Goal: Answer question/provide support: Share knowledge or assist other users

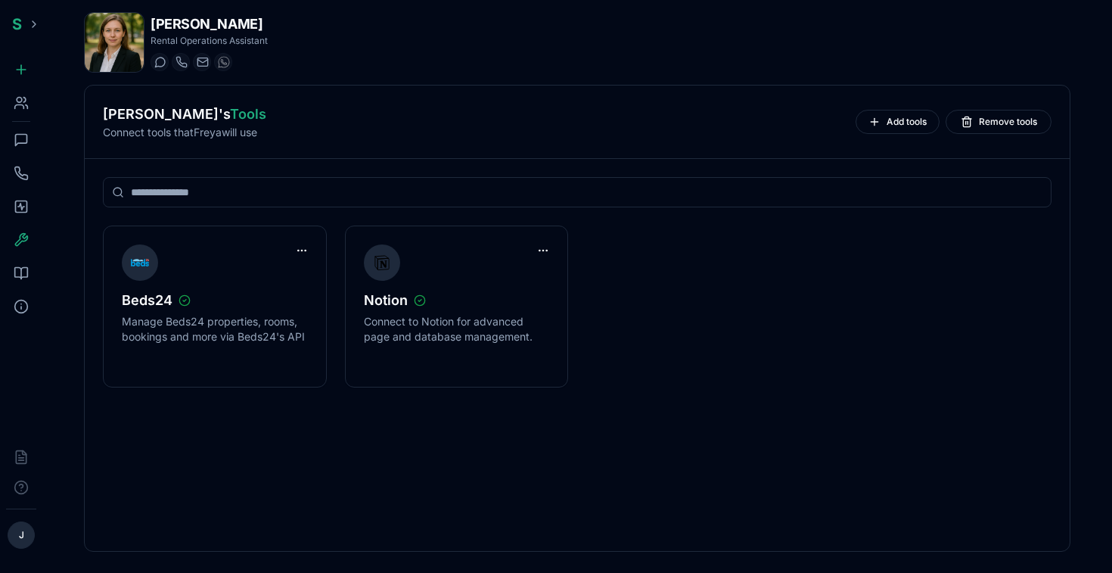
click at [17, 136] on icon at bounding box center [21, 139] width 15 height 15
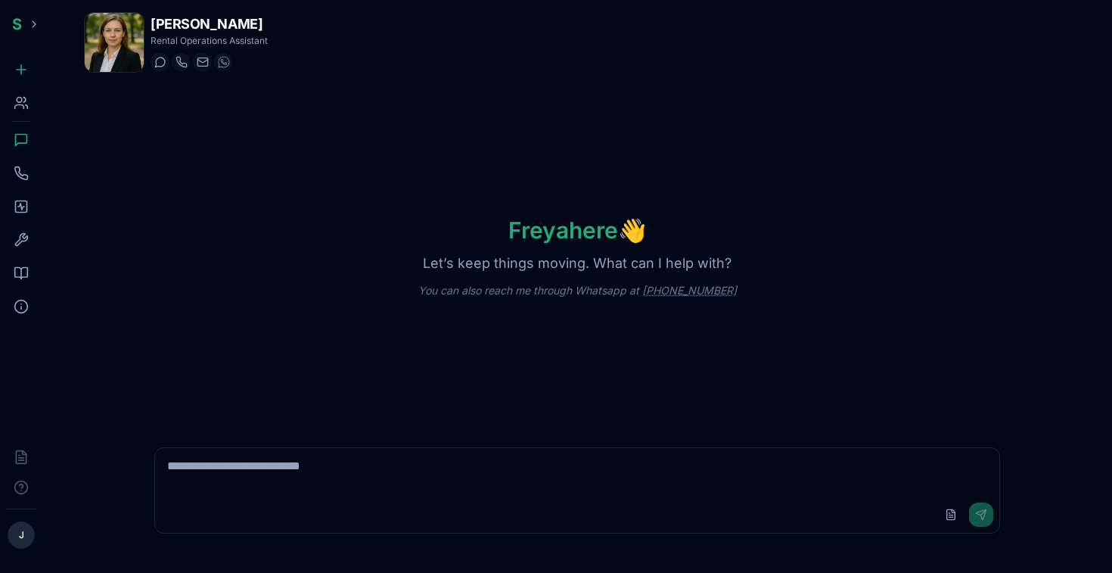
click at [22, 202] on icon at bounding box center [21, 206] width 15 height 15
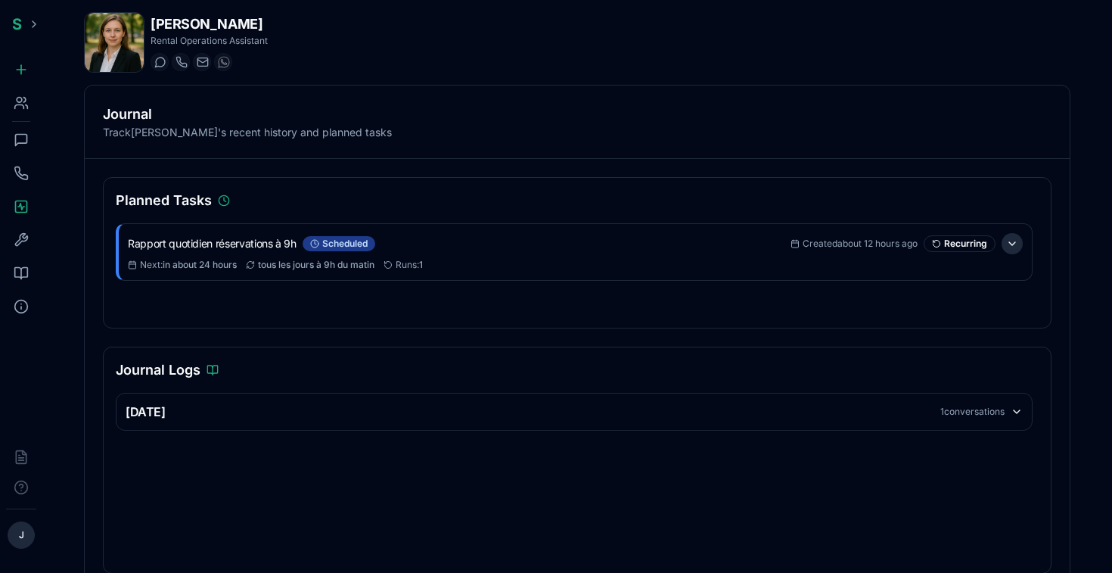
click at [1017, 244] on button at bounding box center [1011, 243] width 21 height 21
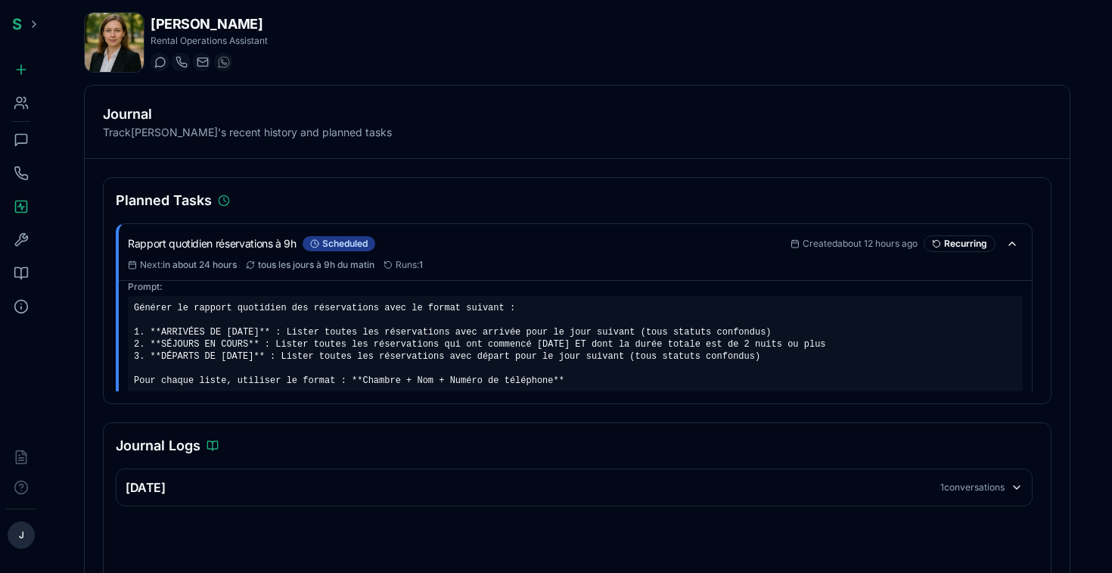
click at [26, 138] on icon at bounding box center [21, 140] width 11 height 11
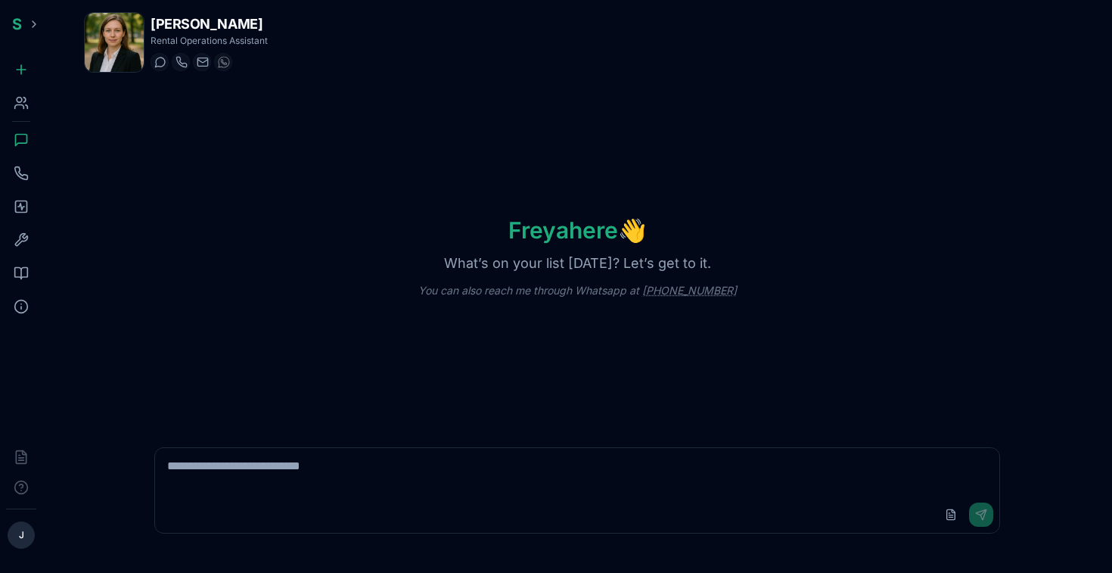
click at [21, 308] on icon at bounding box center [21, 307] width 0 height 2
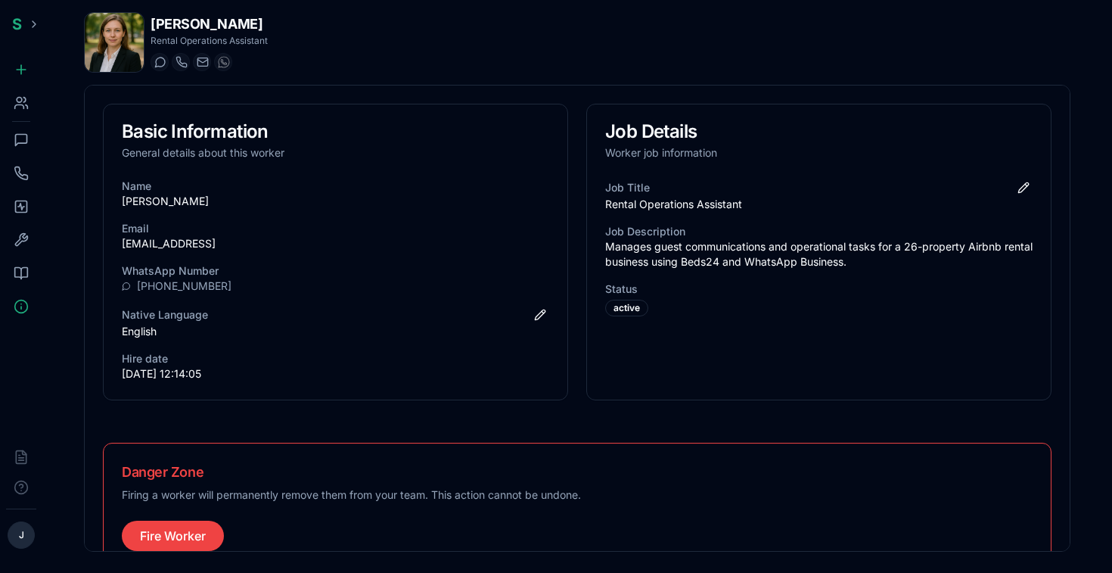
click at [26, 140] on icon at bounding box center [21, 139] width 15 height 15
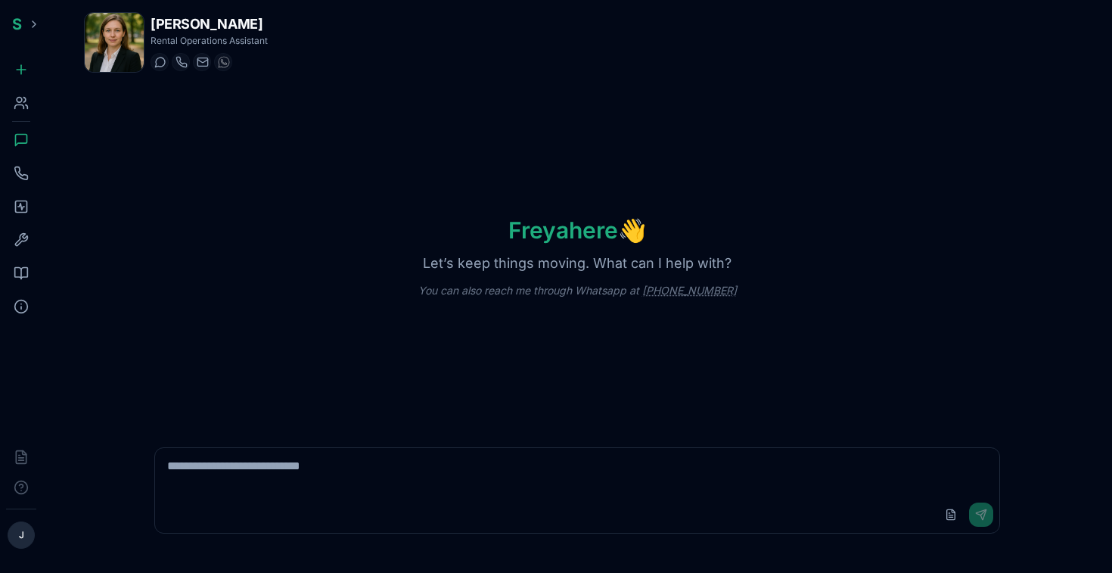
click at [19, 95] on icon at bounding box center [21, 102] width 15 height 15
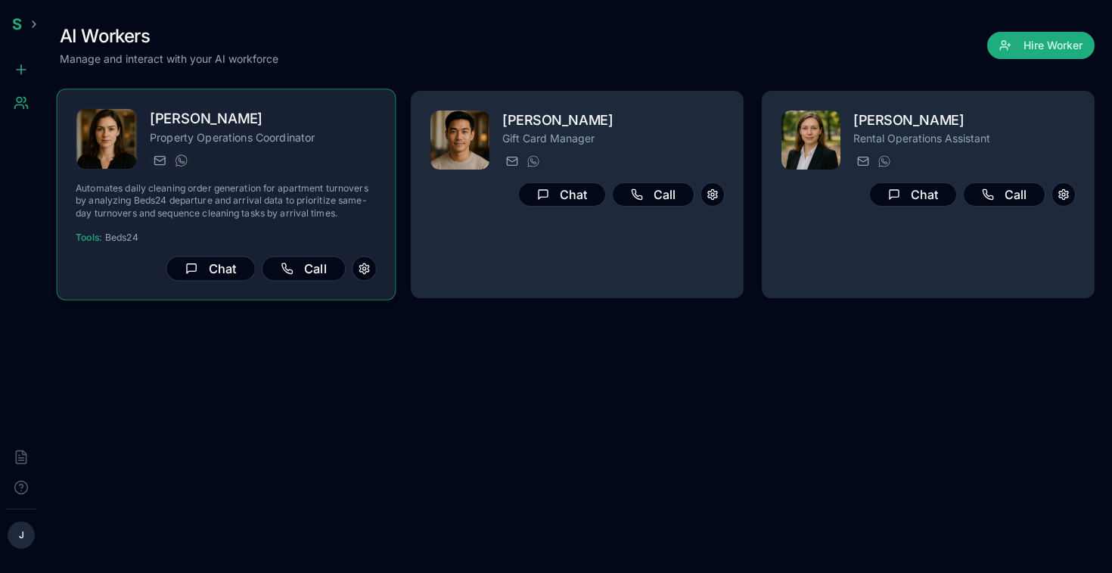
click at [272, 134] on p "Property Operations Coordinator" at bounding box center [263, 136] width 227 height 15
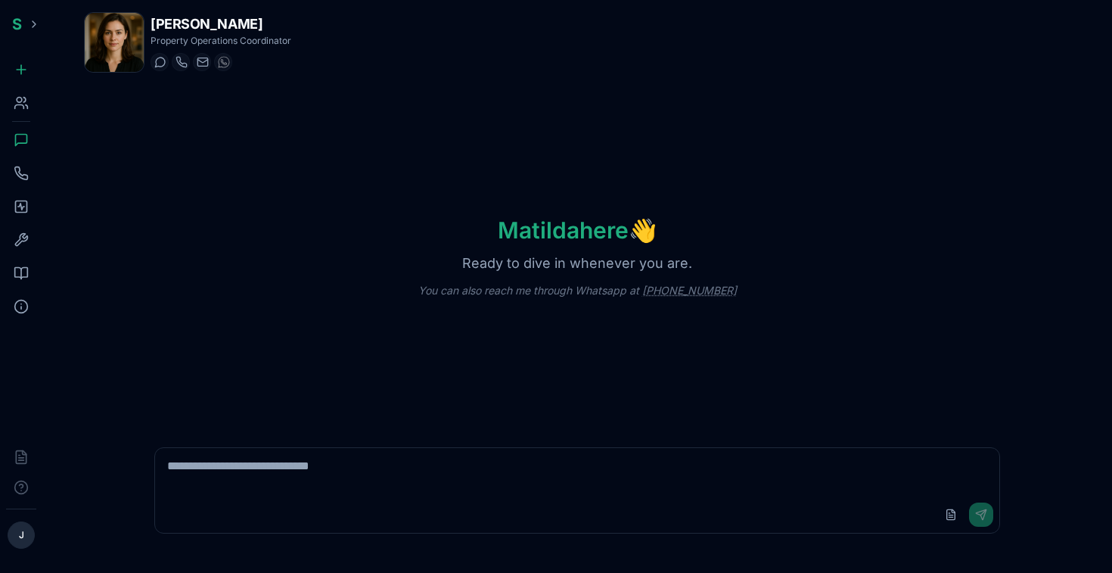
click at [23, 201] on rect at bounding box center [21, 206] width 11 height 11
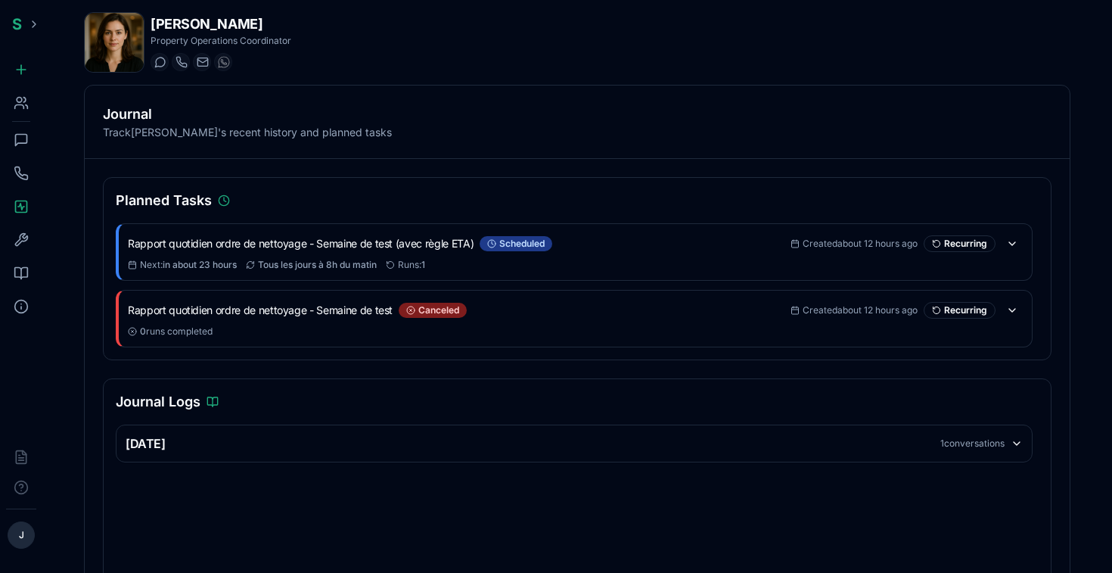
click at [837, 451] on div "Yesterday 1 conversations" at bounding box center [574, 443] width 897 height 18
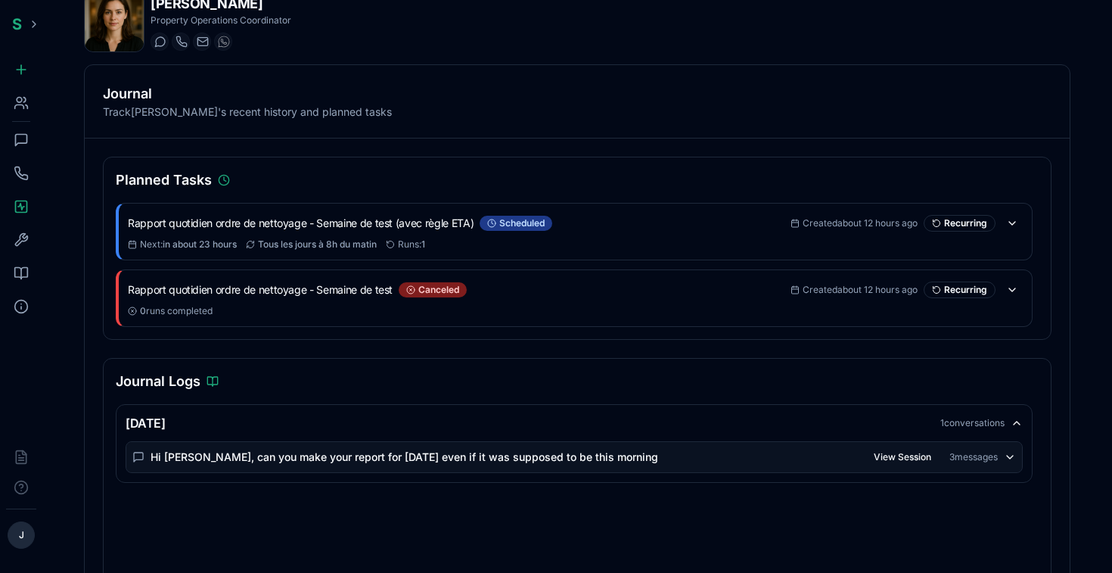
scroll to position [11, 0]
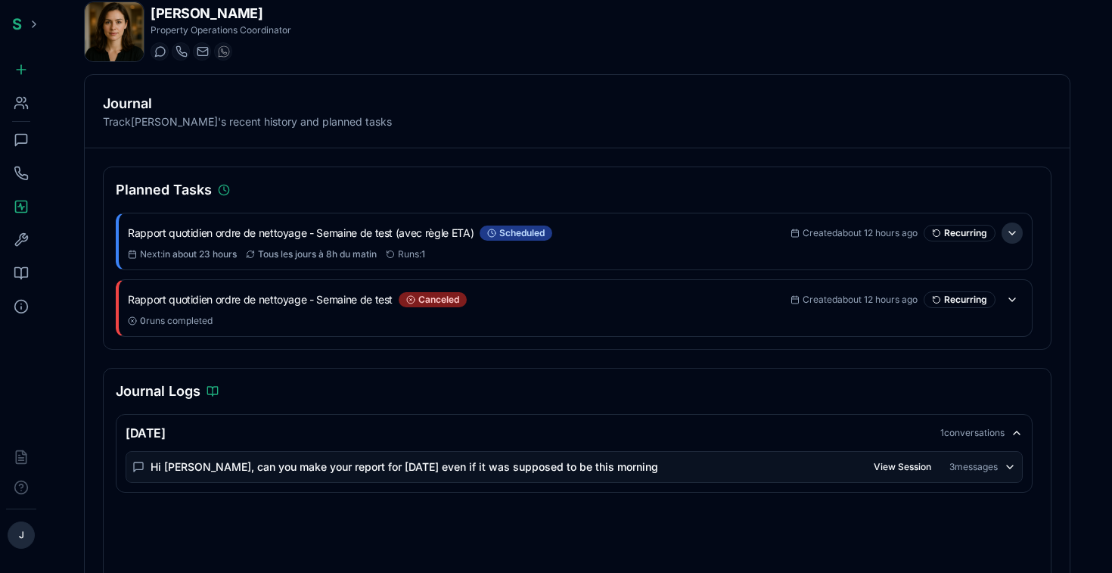
click at [1013, 233] on button at bounding box center [1011, 232] width 21 height 21
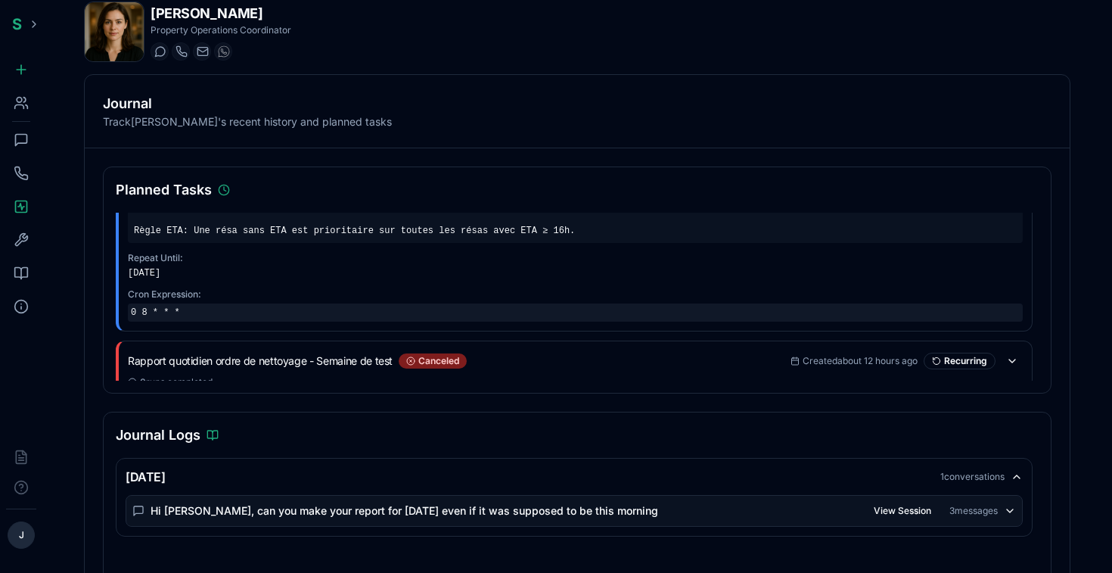
scroll to position [0, 0]
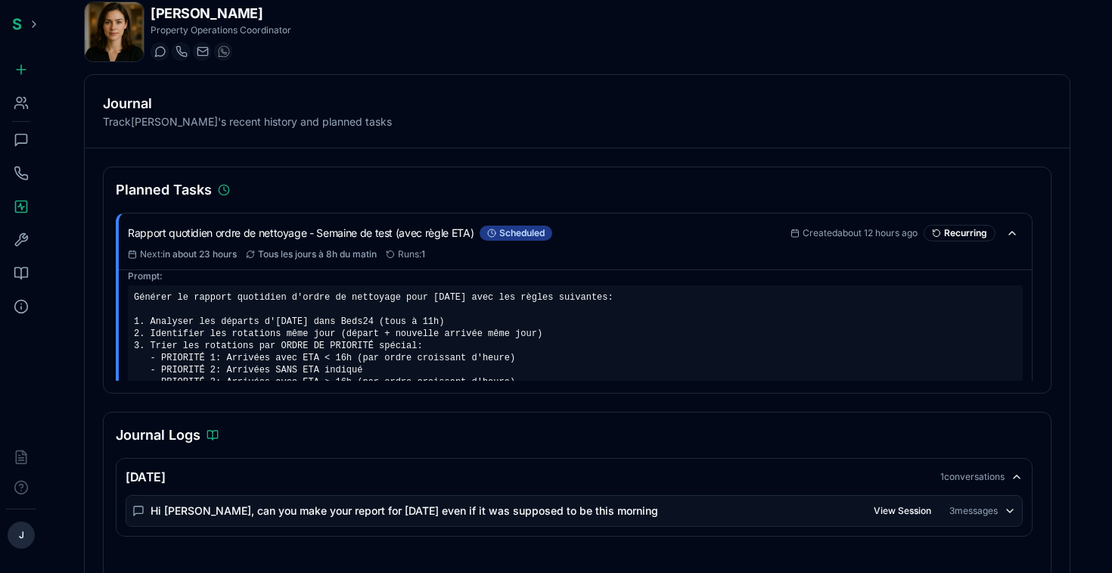
click at [18, 268] on icon at bounding box center [21, 273] width 13 height 11
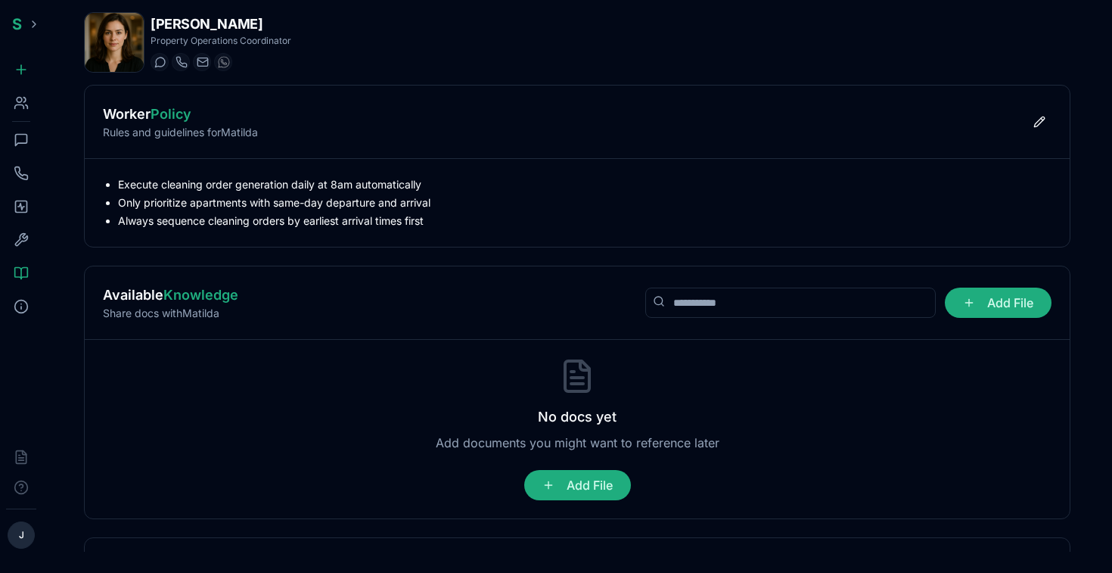
click at [18, 244] on icon at bounding box center [21, 240] width 12 height 12
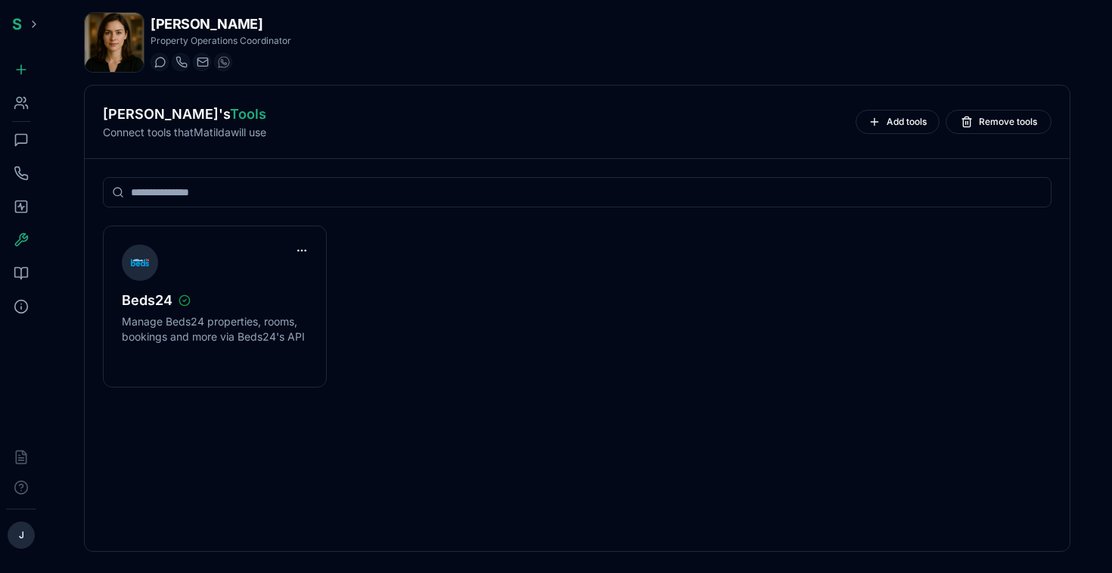
click at [23, 213] on icon at bounding box center [21, 206] width 15 height 15
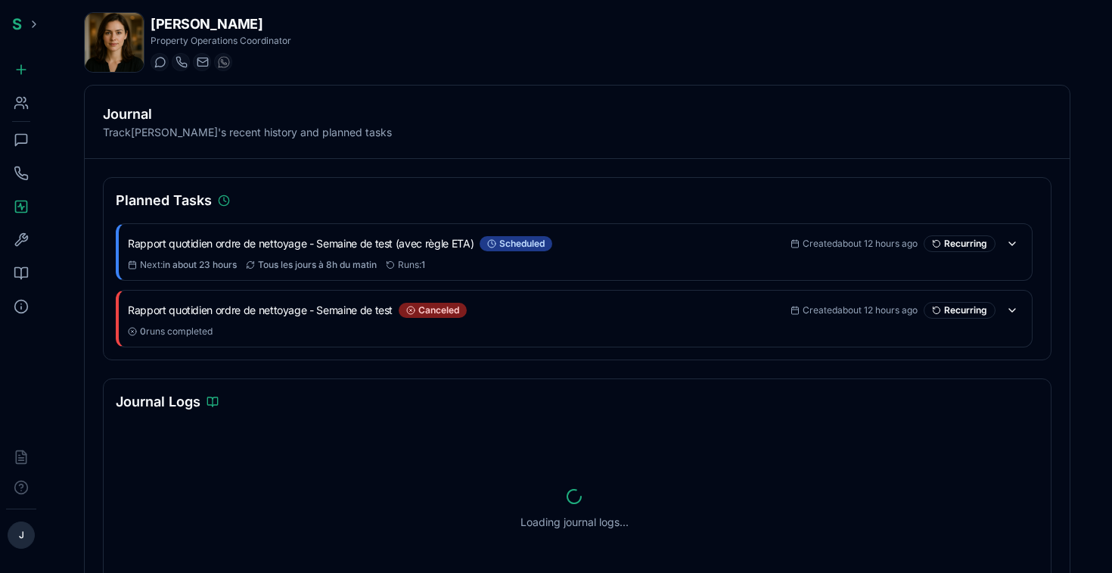
click at [25, 175] on icon at bounding box center [21, 173] width 15 height 15
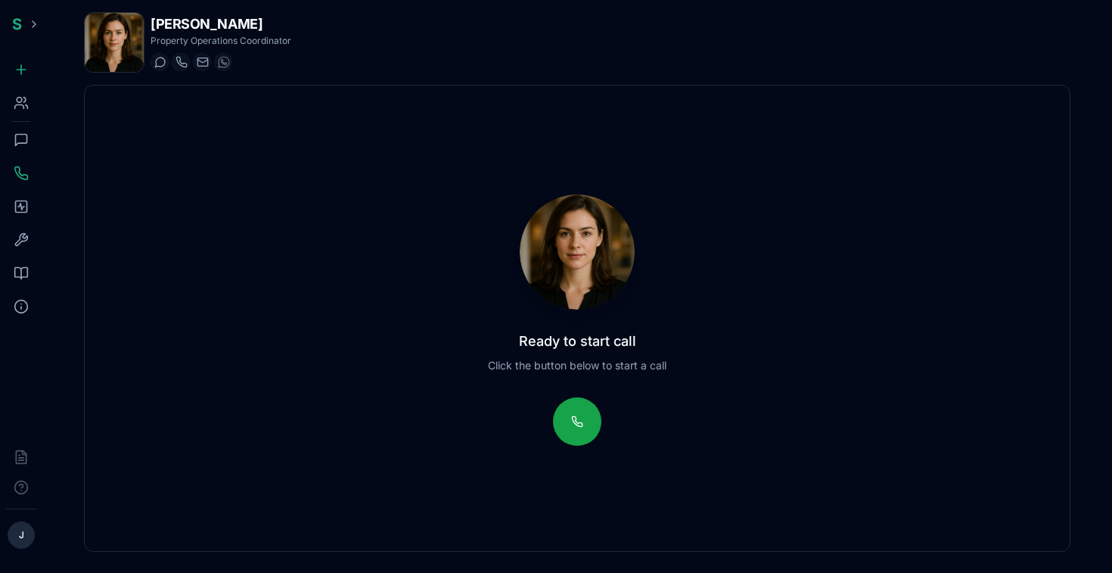
click at [25, 147] on icon at bounding box center [21, 139] width 15 height 15
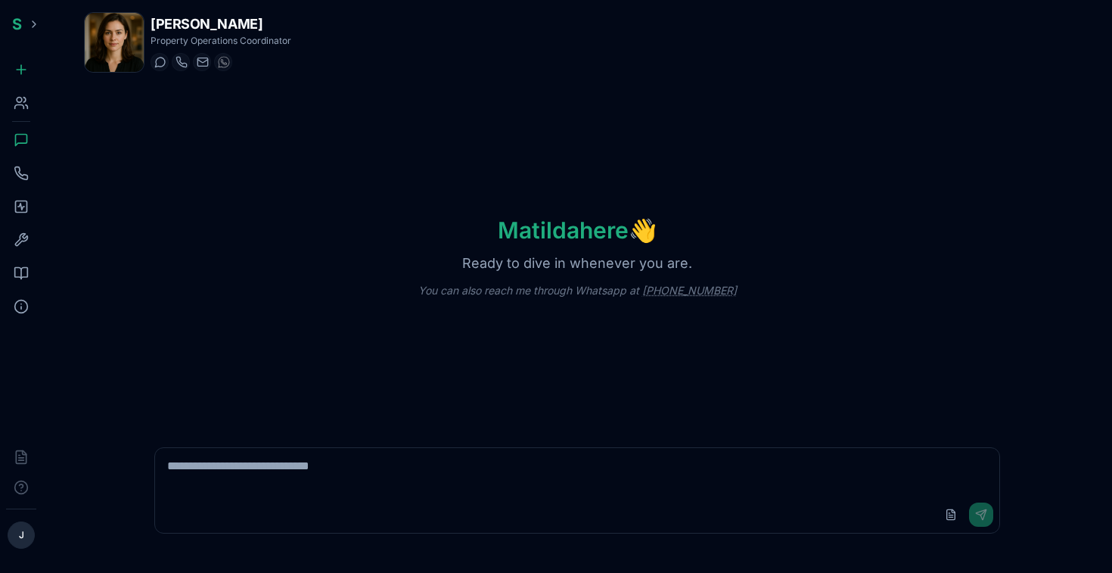
click at [23, 100] on icon at bounding box center [21, 102] width 15 height 15
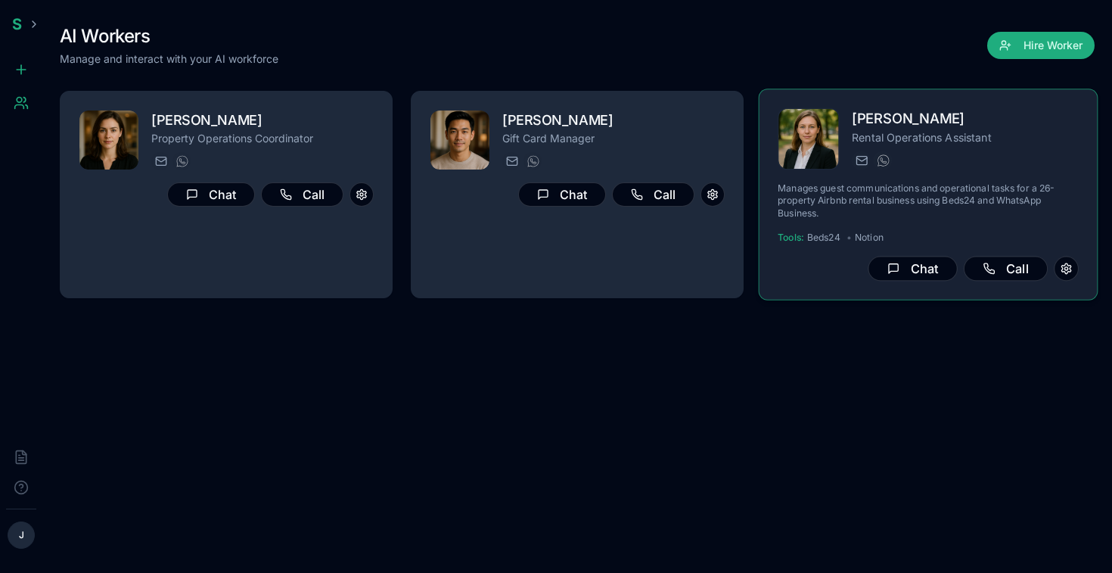
click at [966, 129] on p "Rental Operations Assistant" at bounding box center [965, 136] width 227 height 15
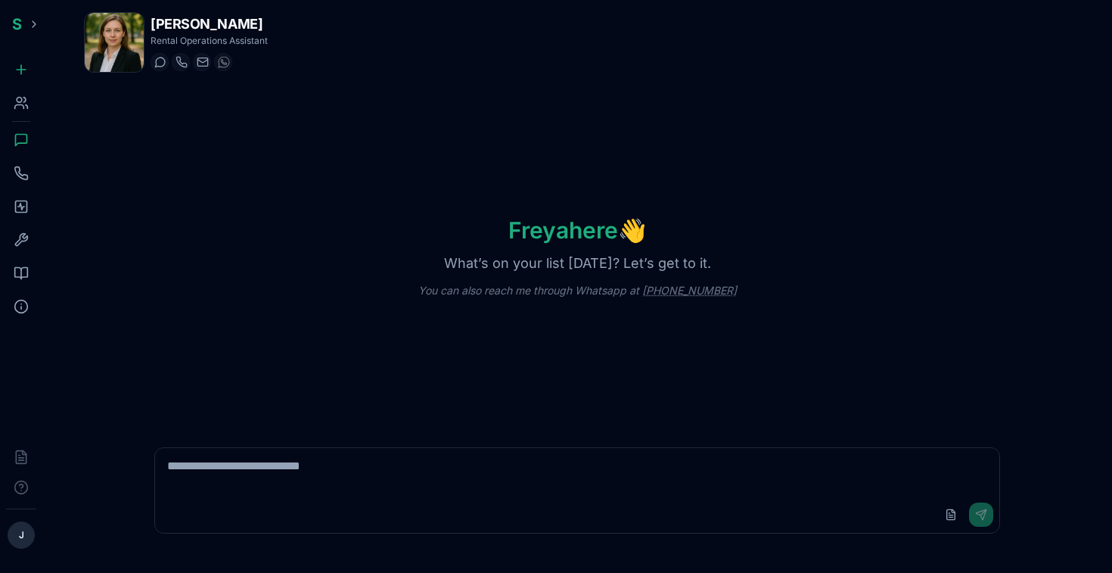
click at [20, 102] on circle at bounding box center [19, 100] width 5 height 5
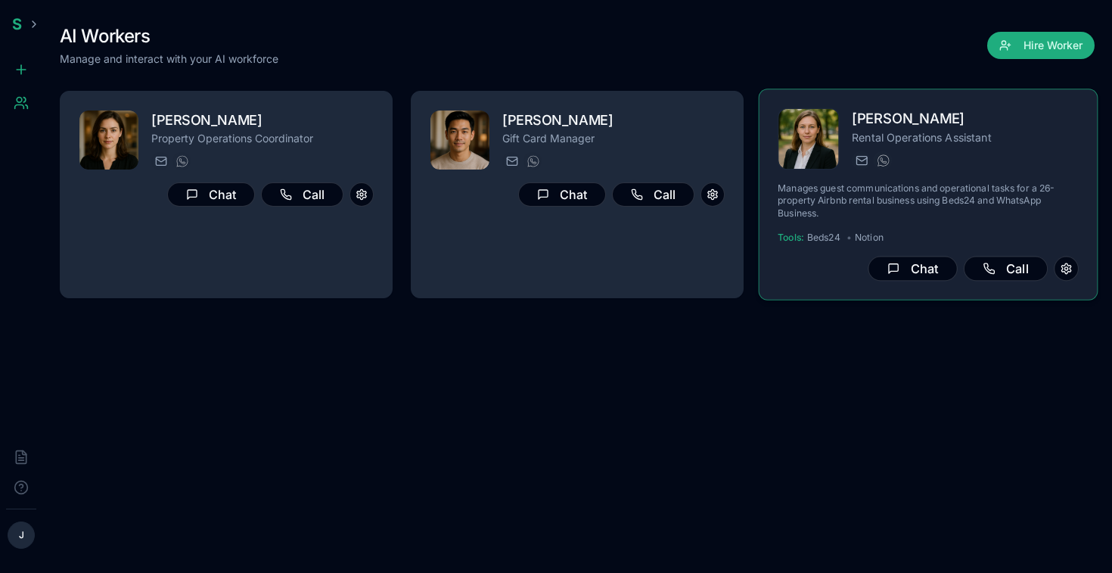
click at [918, 172] on div "Freya Costa Rental Operations Assistant freya.costa@getspinnable.ai +351 915 74…" at bounding box center [928, 194] width 301 height 172
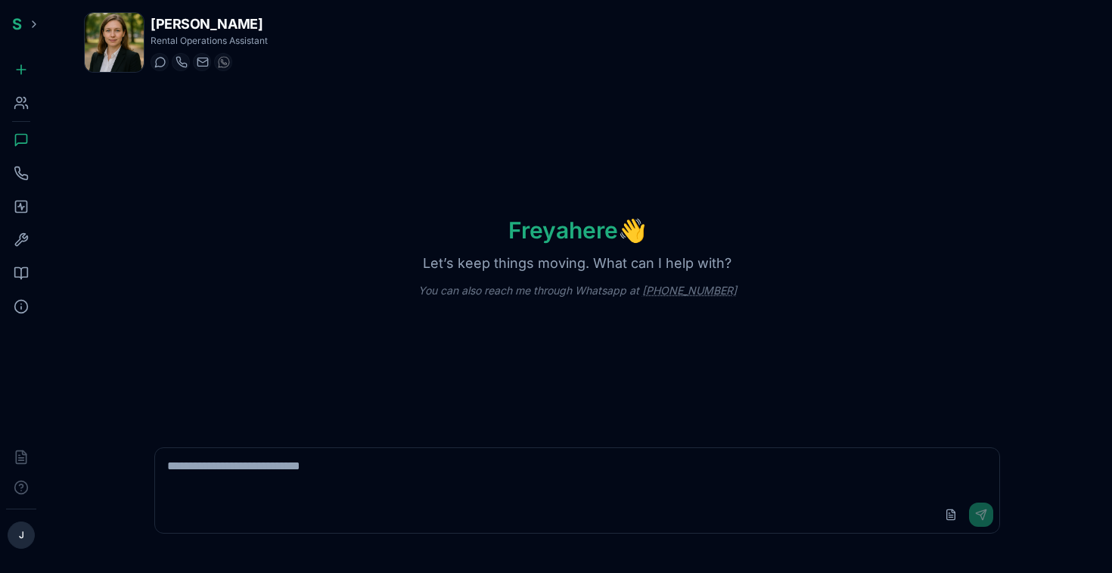
click at [22, 203] on icon at bounding box center [21, 206] width 15 height 15
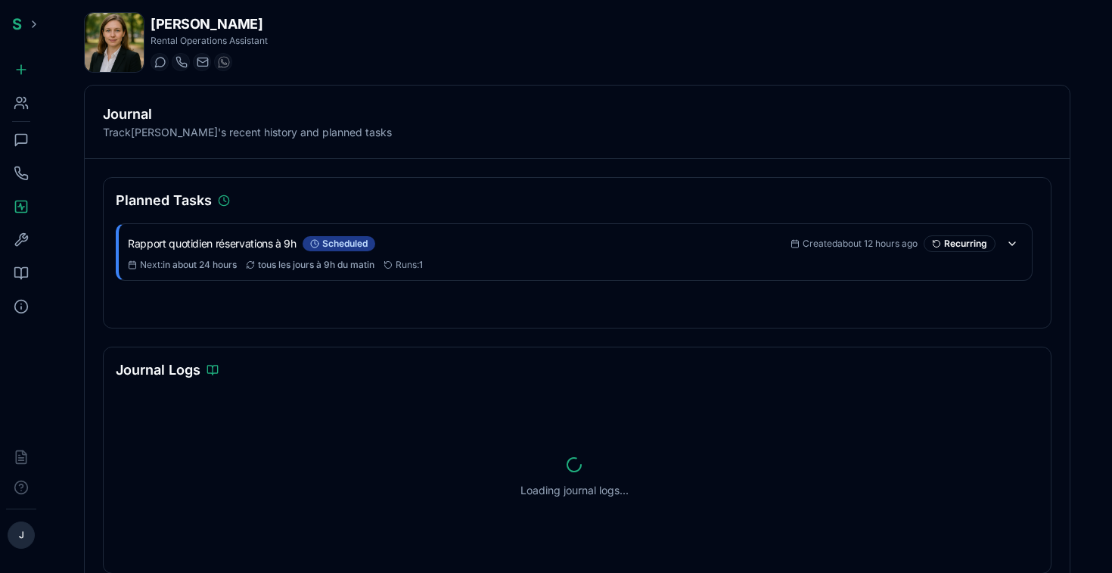
click at [157, 129] on p "Track Freya Costa 's recent history and planned tasks" at bounding box center [577, 132] width 948 height 15
click at [886, 407] on div "Yesterday 1 conversations" at bounding box center [574, 411] width 897 height 18
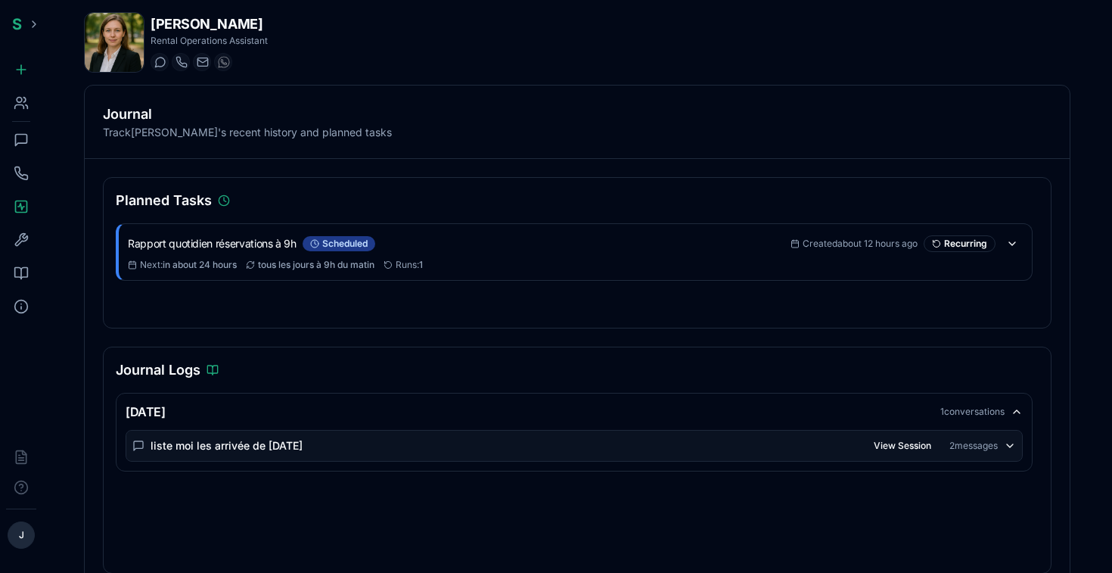
click at [885, 406] on div "Yesterday 1 conversations" at bounding box center [574, 411] width 897 height 18
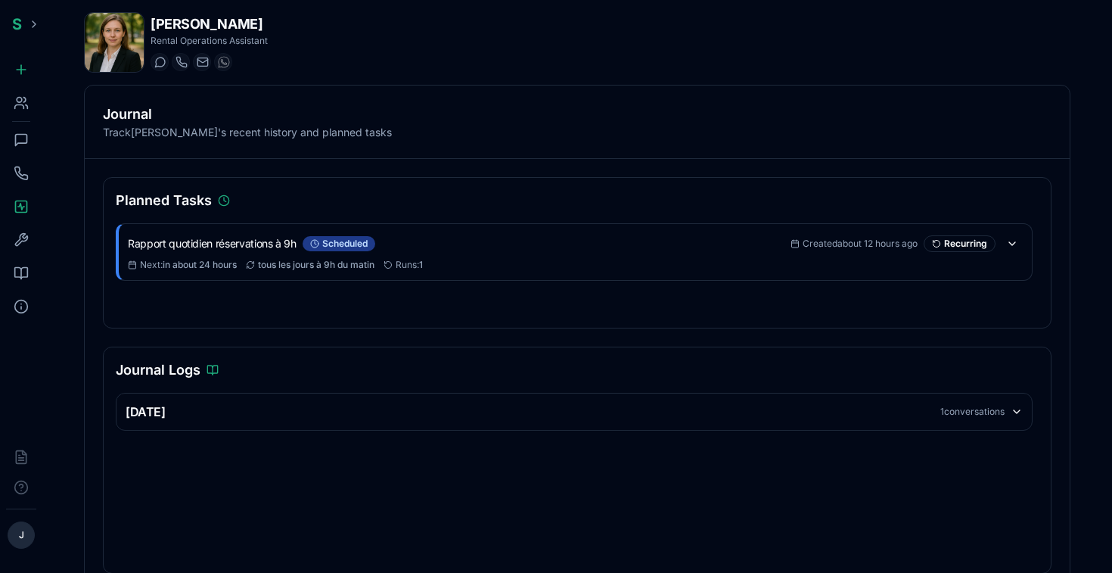
click at [23, 138] on icon at bounding box center [21, 139] width 15 height 15
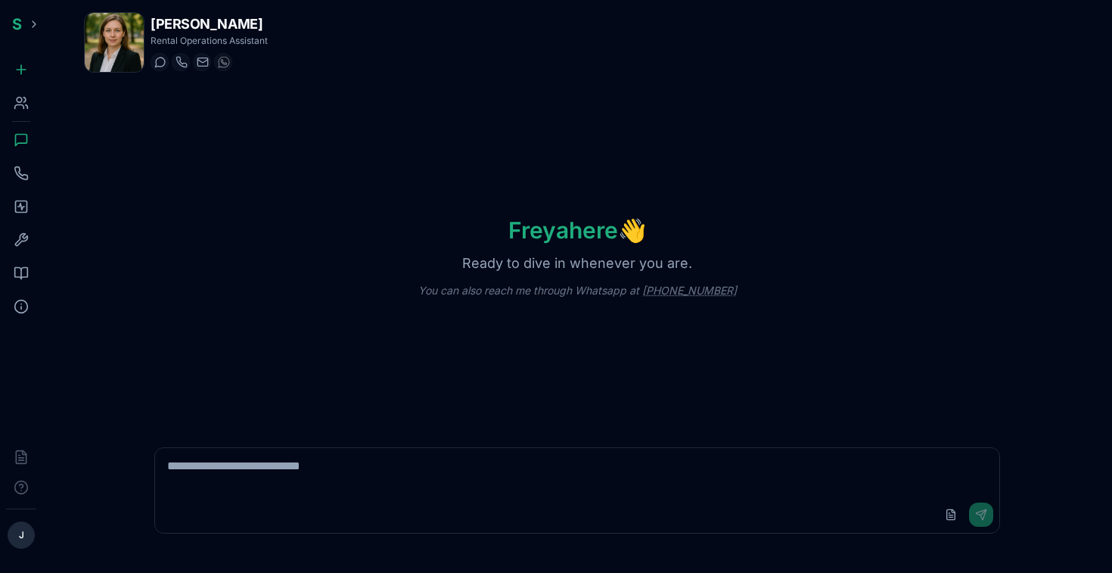
click at [416, 482] on textarea at bounding box center [577, 472] width 844 height 48
type textarea "*"
type textarea "**********"
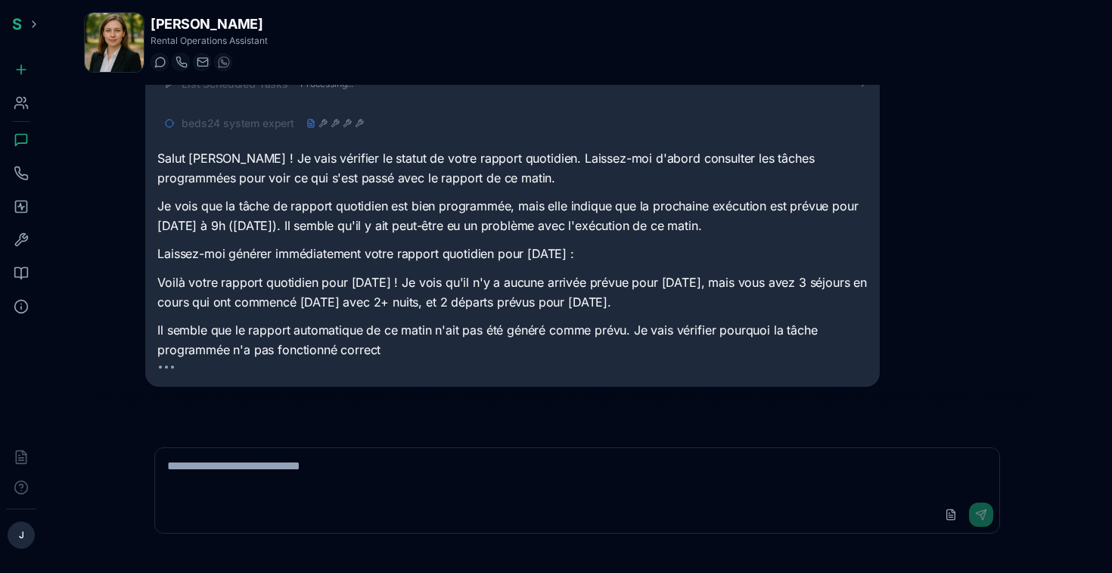
scroll to position [98, 0]
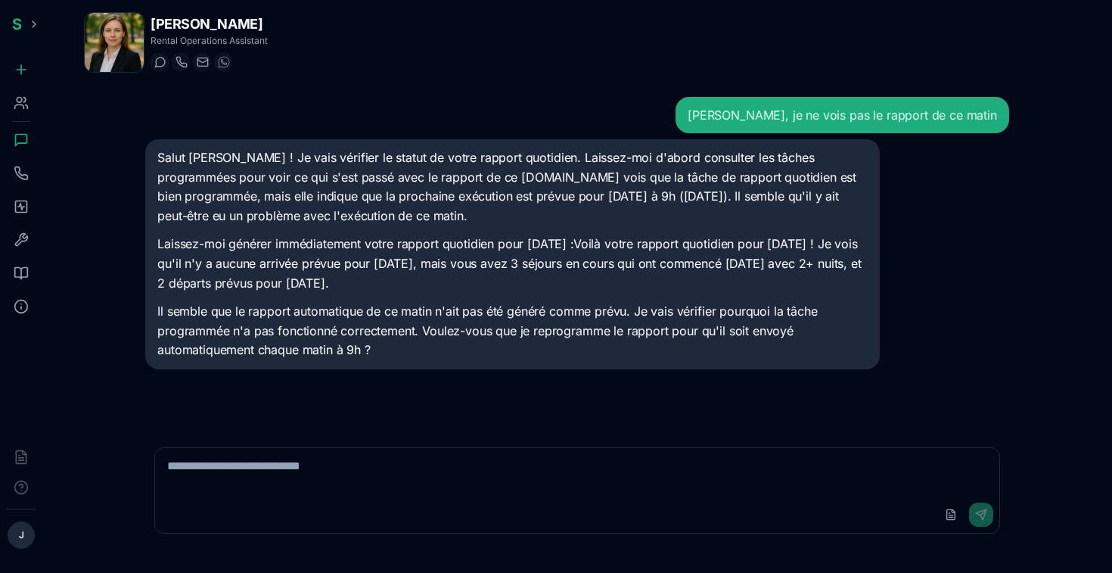
click at [362, 502] on div "Upload File Send" at bounding box center [577, 514] width 844 height 36
click at [334, 471] on textarea at bounding box center [577, 472] width 844 height 48
type textarea "*"
type textarea "**********"
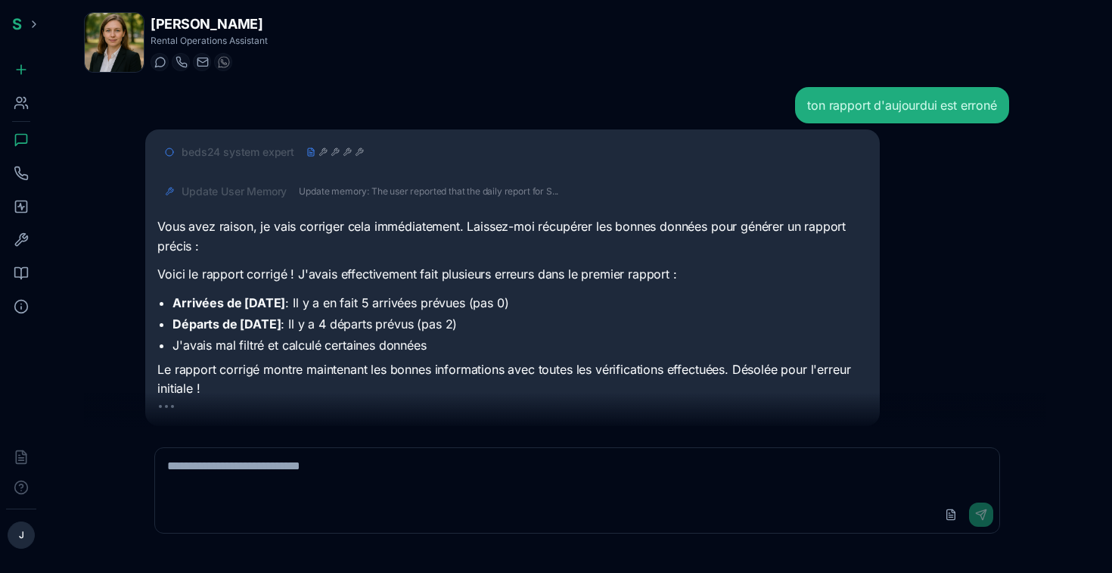
scroll to position [334, 0]
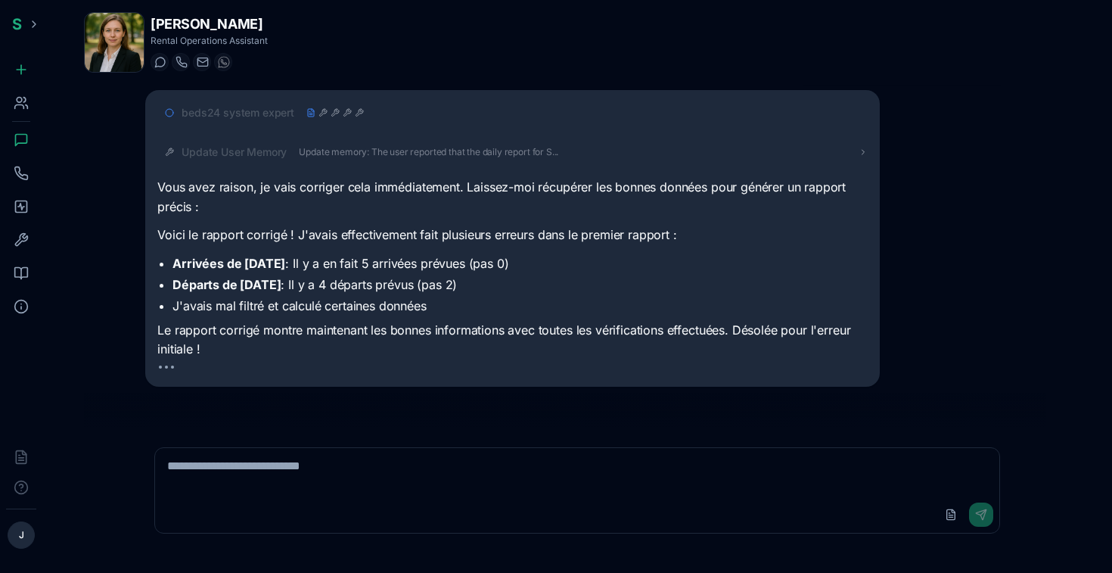
click at [469, 456] on textarea at bounding box center [577, 472] width 844 height 48
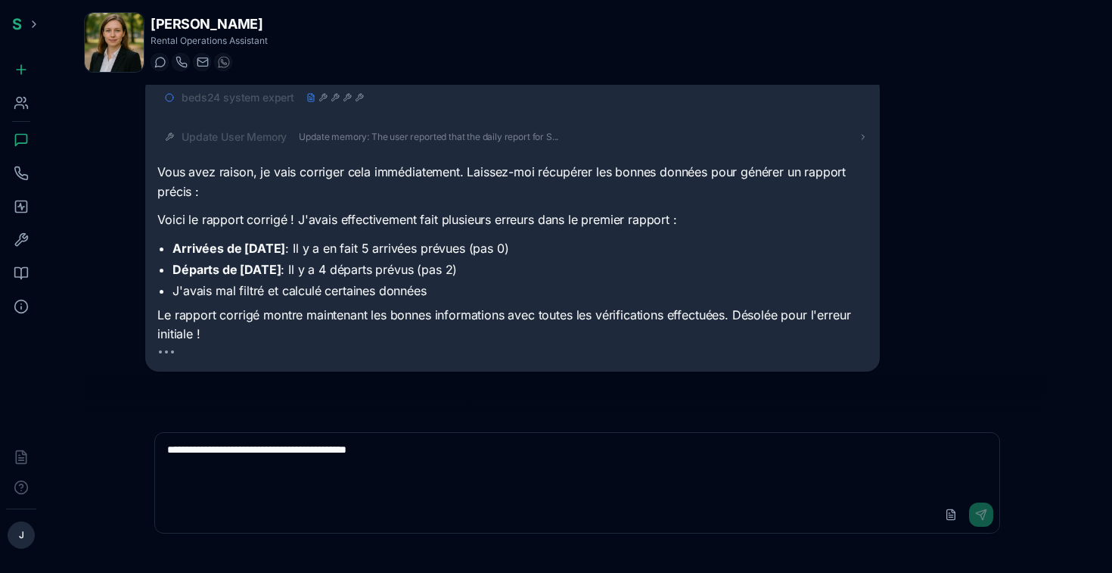
click at [784, 476] on textarea "**********" at bounding box center [577, 465] width 844 height 64
click at [418, 455] on textarea "**********" at bounding box center [577, 465] width 844 height 64
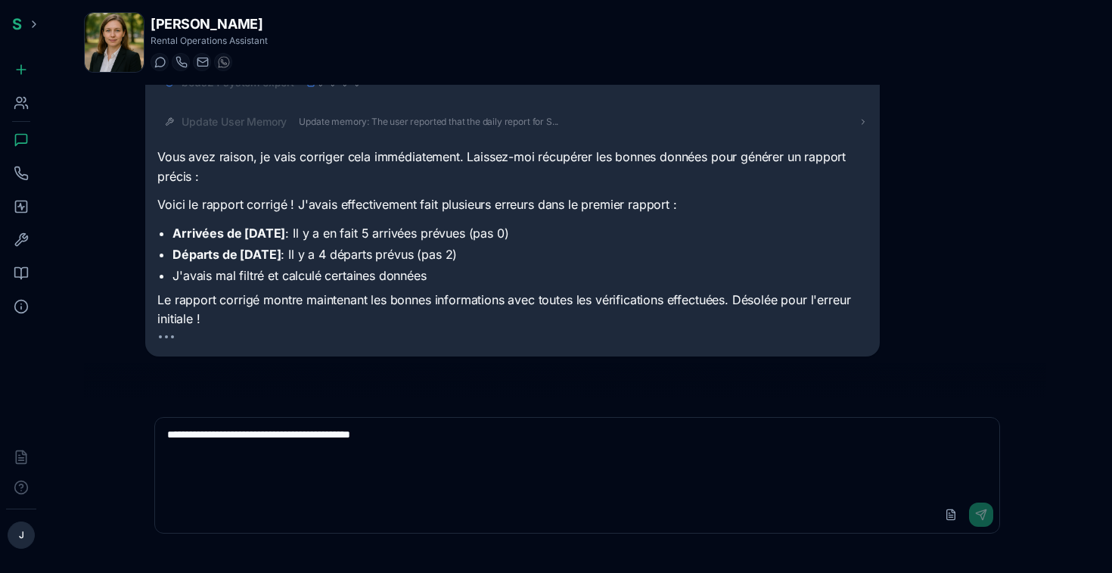
click at [234, 487] on textarea "**********" at bounding box center [577, 457] width 844 height 79
click at [163, 446] on div "Documentation Coming Soon" at bounding box center [120, 457] width 144 height 22
click at [234, 474] on textarea "**********" at bounding box center [577, 457] width 844 height 79
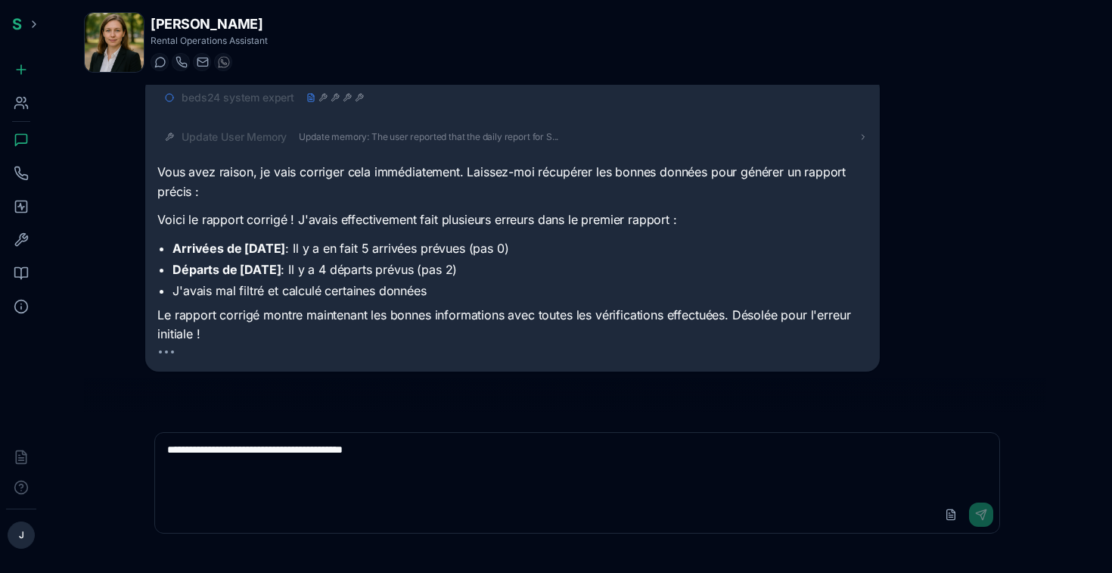
scroll to position [334, 0]
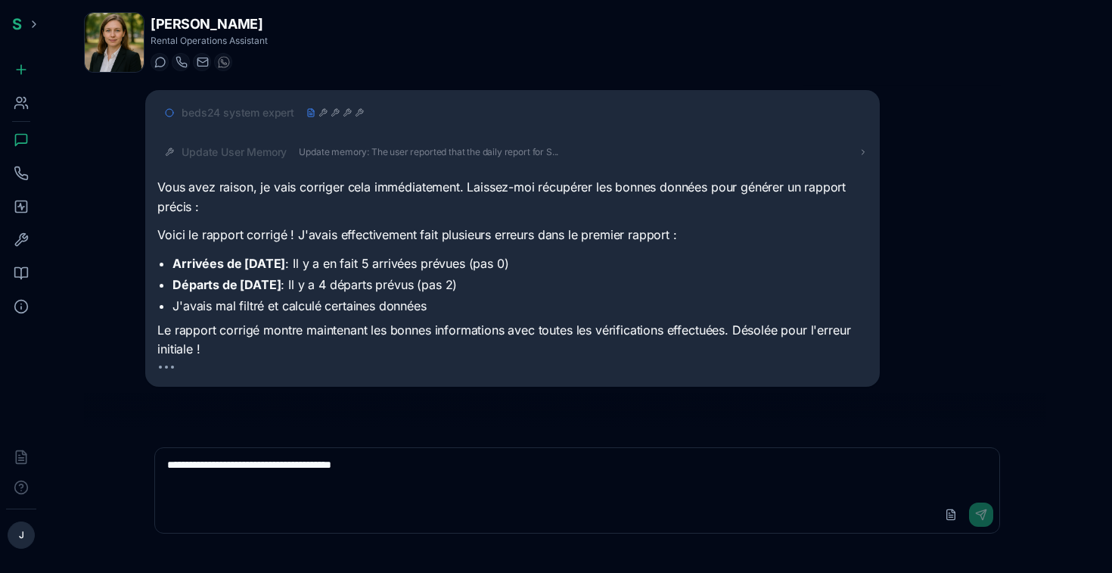
type textarea "**********"
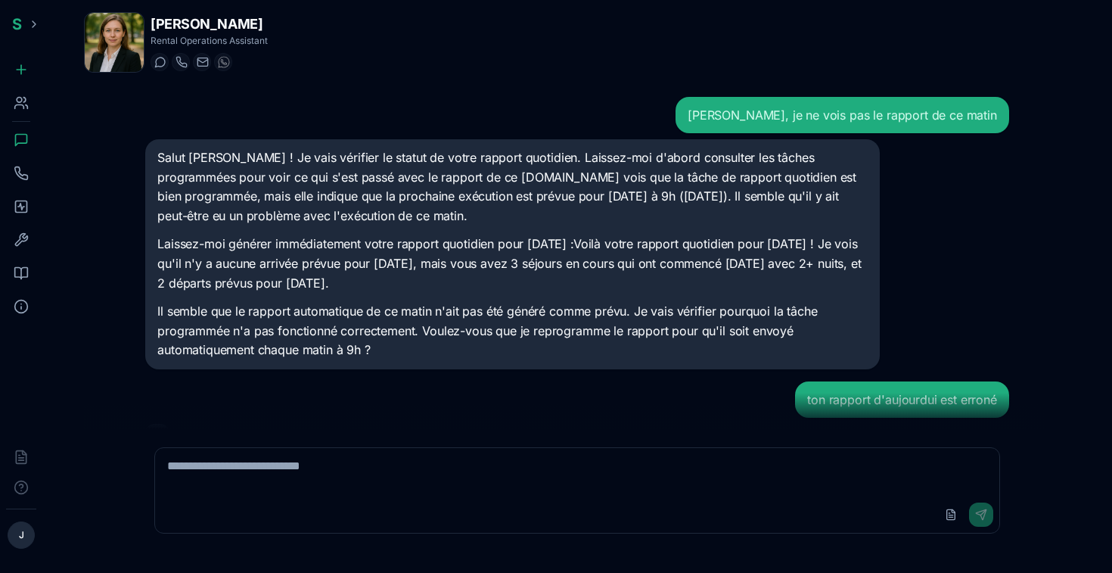
scroll to position [55, 0]
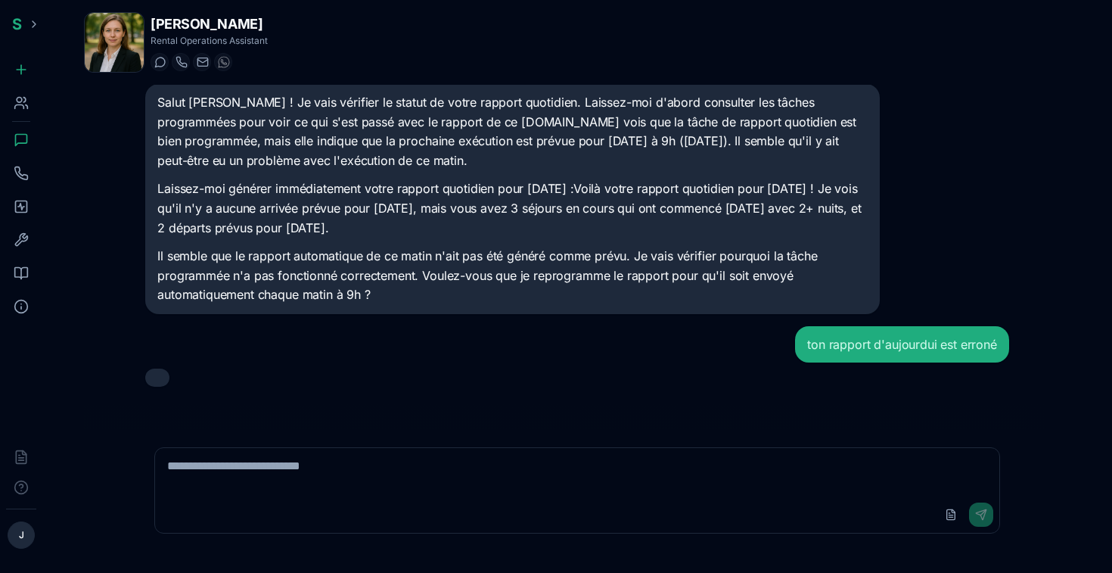
click at [318, 480] on textarea at bounding box center [577, 472] width 844 height 48
click at [22, 100] on circle at bounding box center [19, 100] width 5 height 5
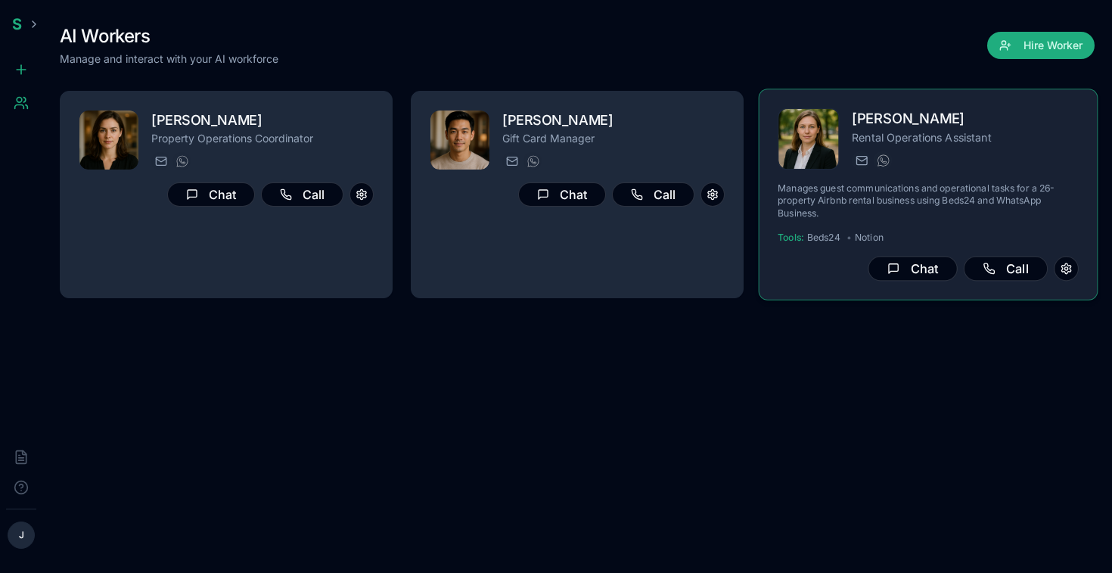
click at [950, 139] on p "Rental Operations Assistant" at bounding box center [965, 136] width 227 height 15
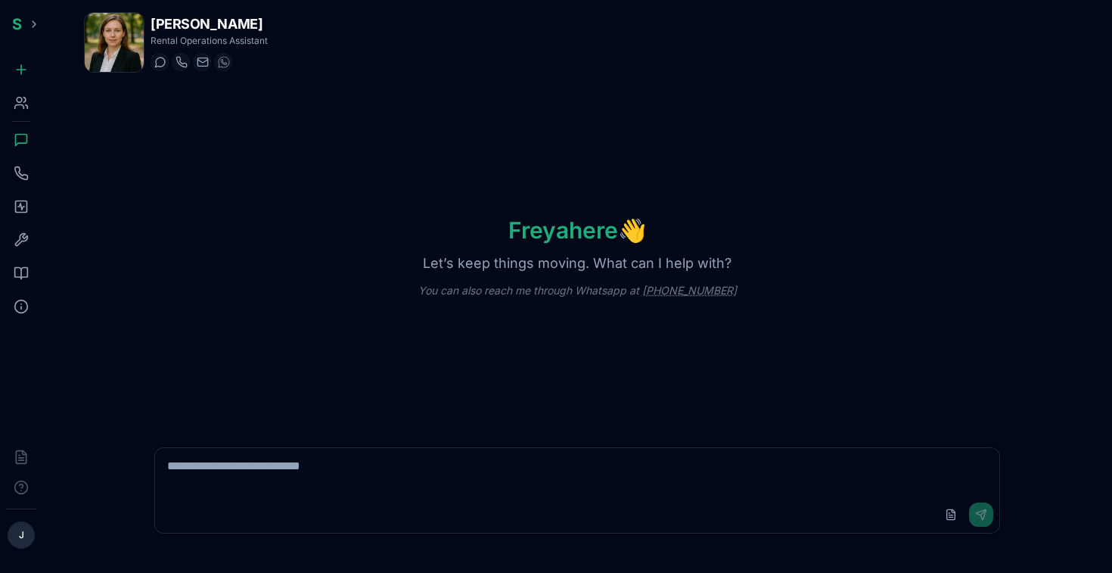
click at [28, 138] on icon at bounding box center [21, 139] width 15 height 15
click at [23, 269] on icon at bounding box center [21, 272] width 15 height 15
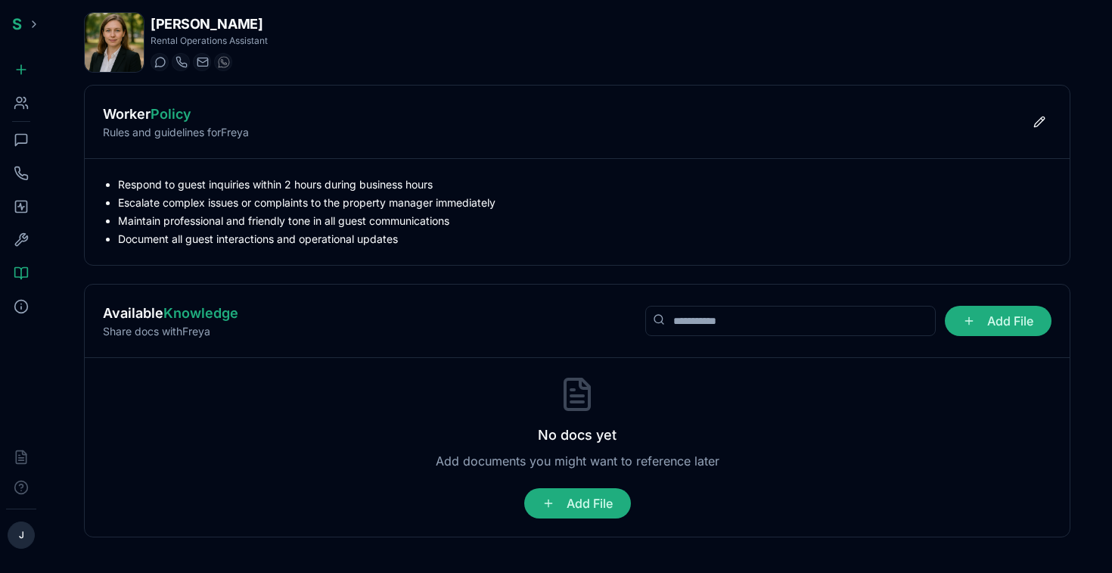
click at [22, 201] on rect at bounding box center [21, 206] width 11 height 11
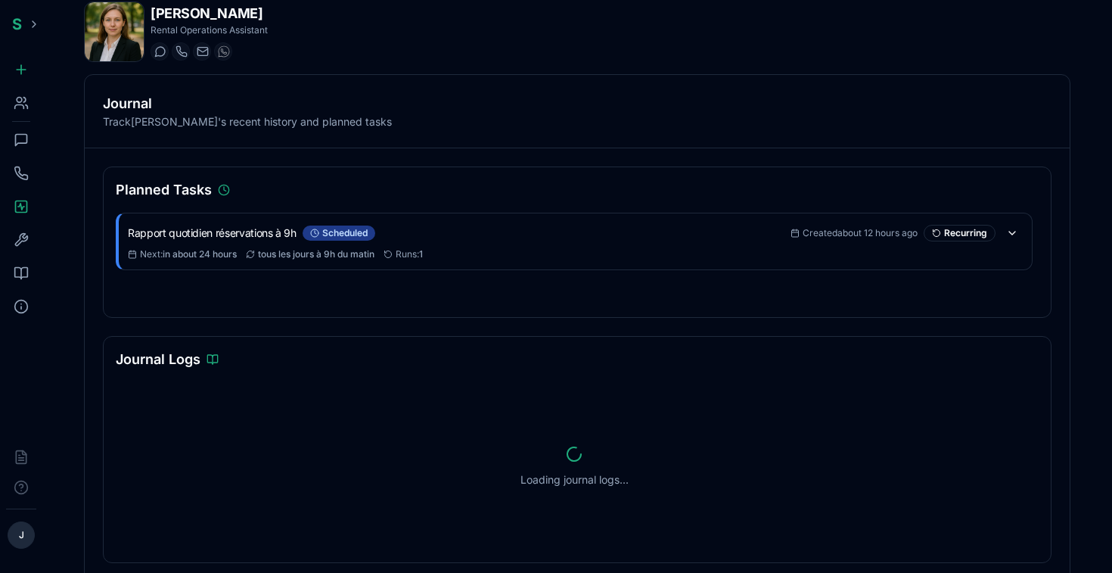
scroll to position [32, 0]
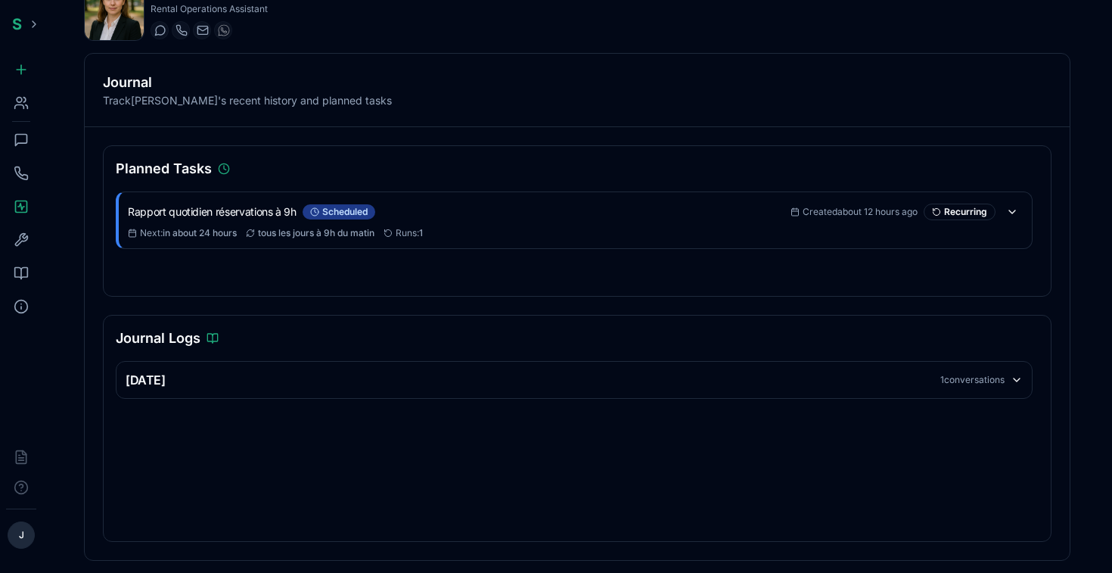
click at [991, 382] on div "1 conversations" at bounding box center [972, 380] width 64 height 12
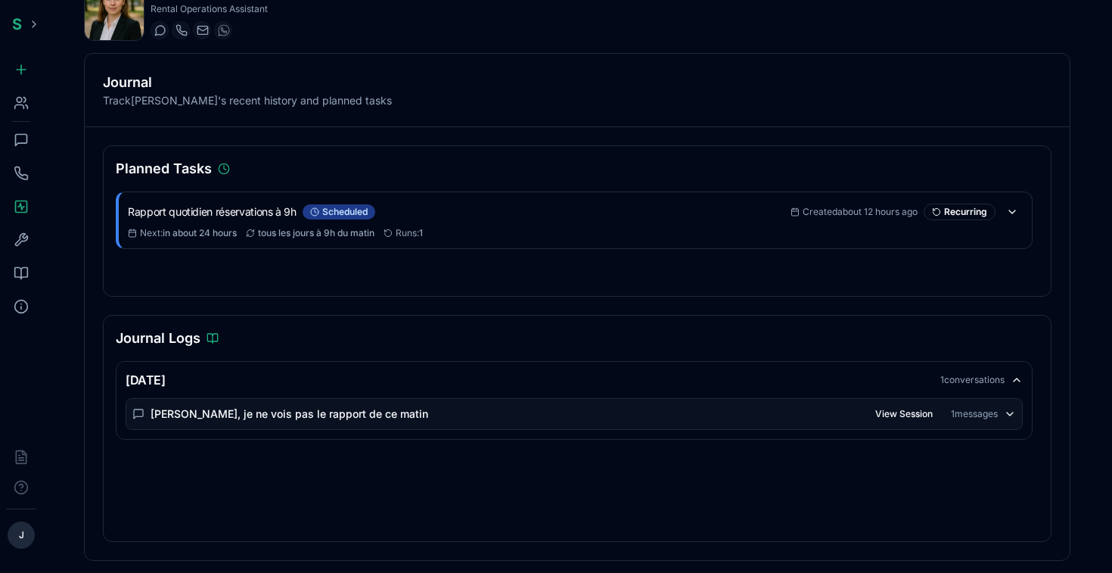
click at [22, 140] on icon at bounding box center [21, 139] width 15 height 15
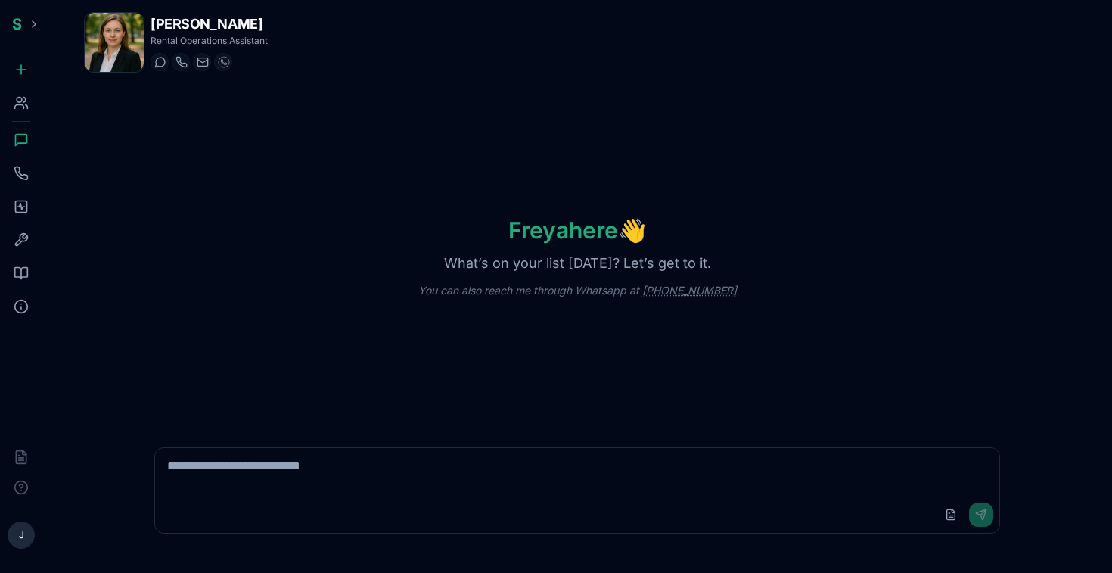
click at [23, 102] on icon at bounding box center [21, 102] width 15 height 15
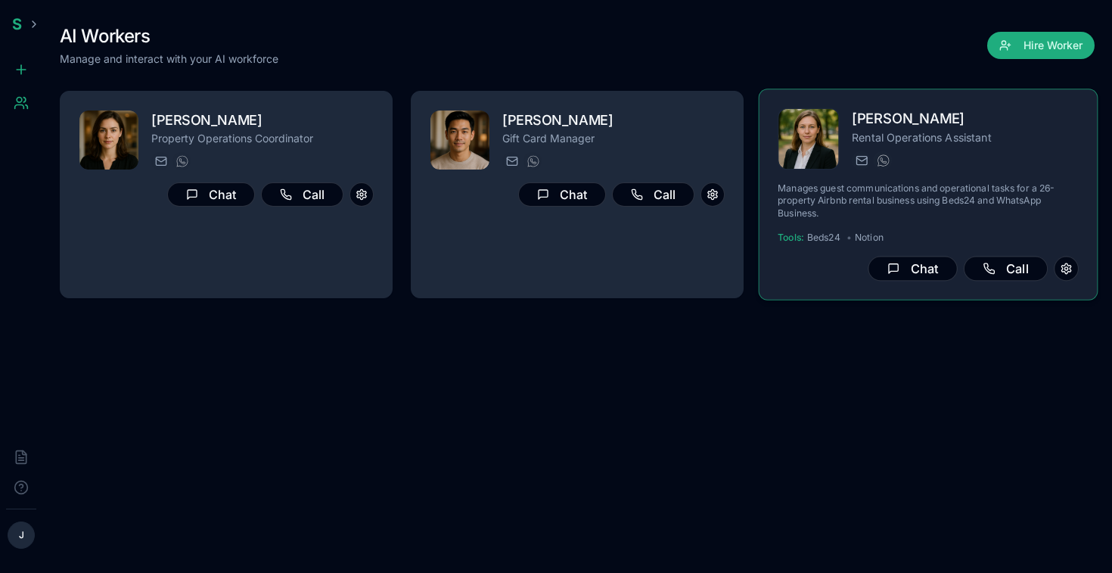
click at [903, 131] on p "Rental Operations Assistant" at bounding box center [965, 136] width 227 height 15
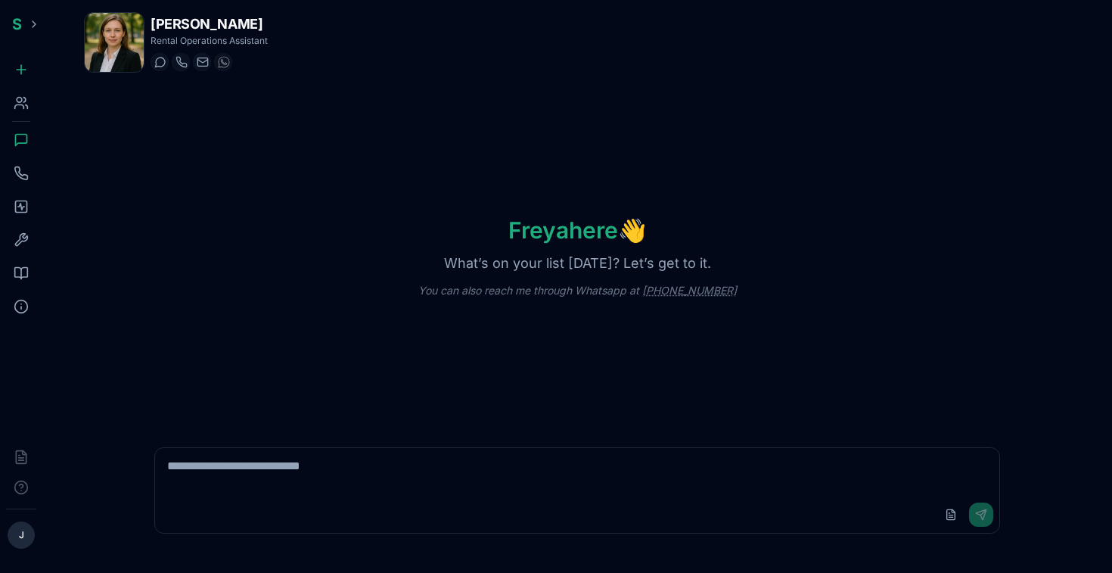
click at [25, 268] on icon at bounding box center [21, 272] width 15 height 15
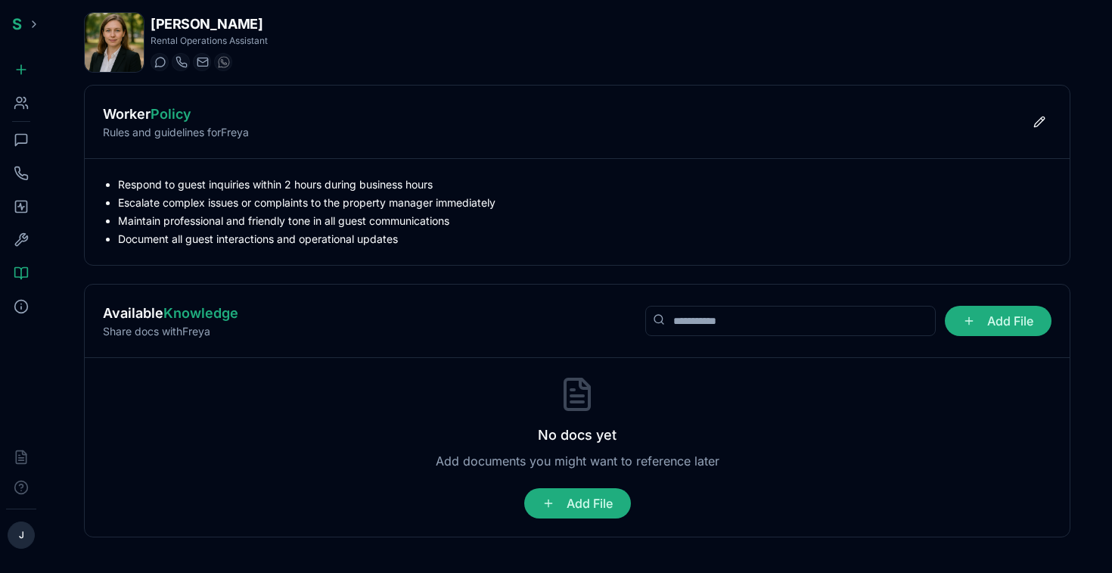
click at [25, 213] on icon at bounding box center [21, 206] width 15 height 15
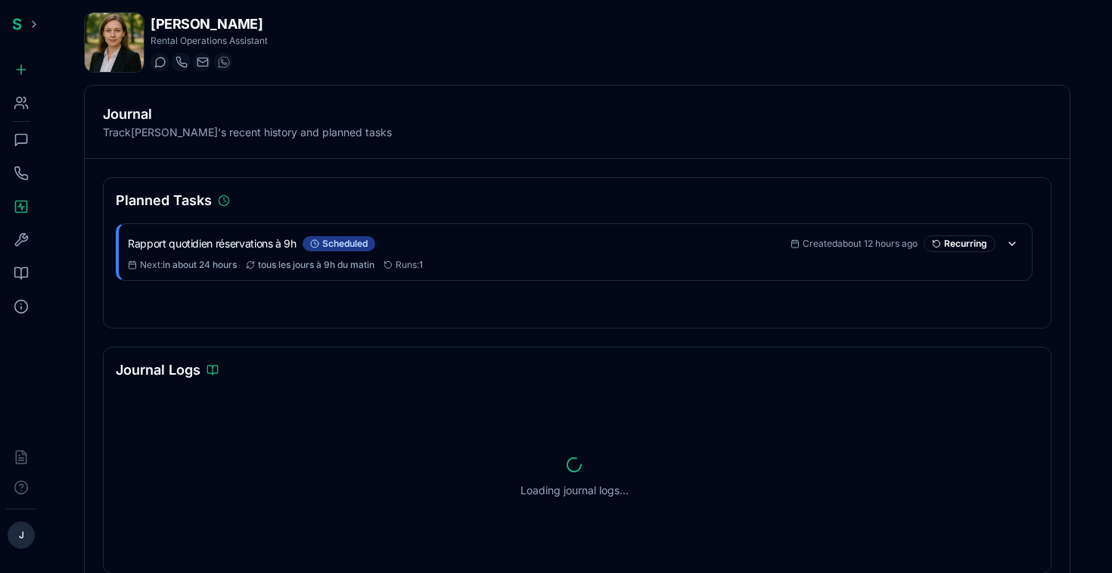
click at [442, 266] on div "Next : in about 24 hours tous les jours à 9h du matin Runs: 1" at bounding box center [575, 265] width 895 height 12
click at [393, 268] on icon at bounding box center [387, 264] width 9 height 9
click at [1008, 243] on button at bounding box center [1011, 243] width 21 height 21
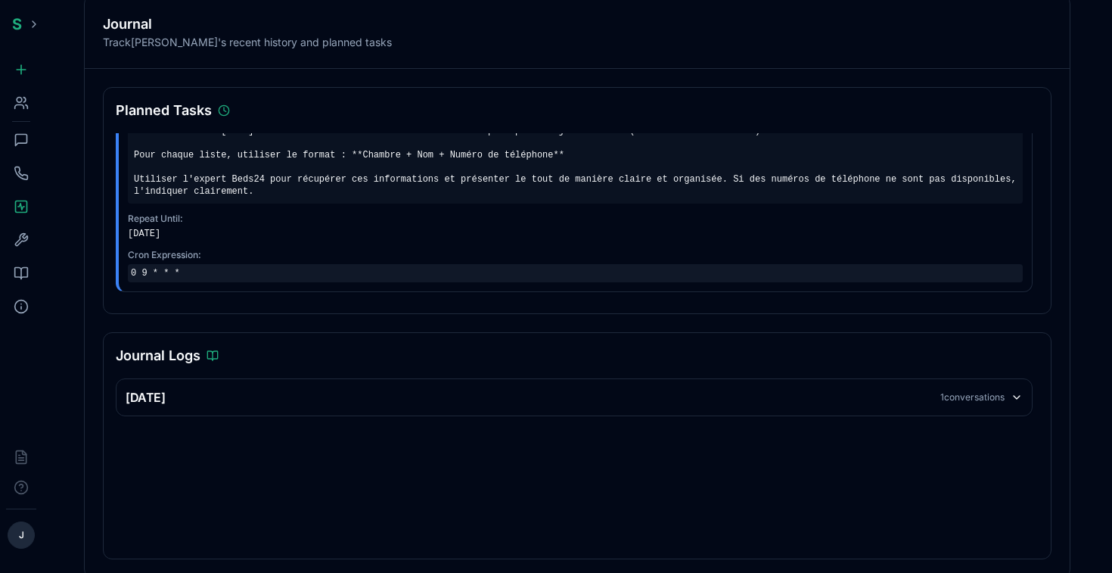
scroll to position [107, 0]
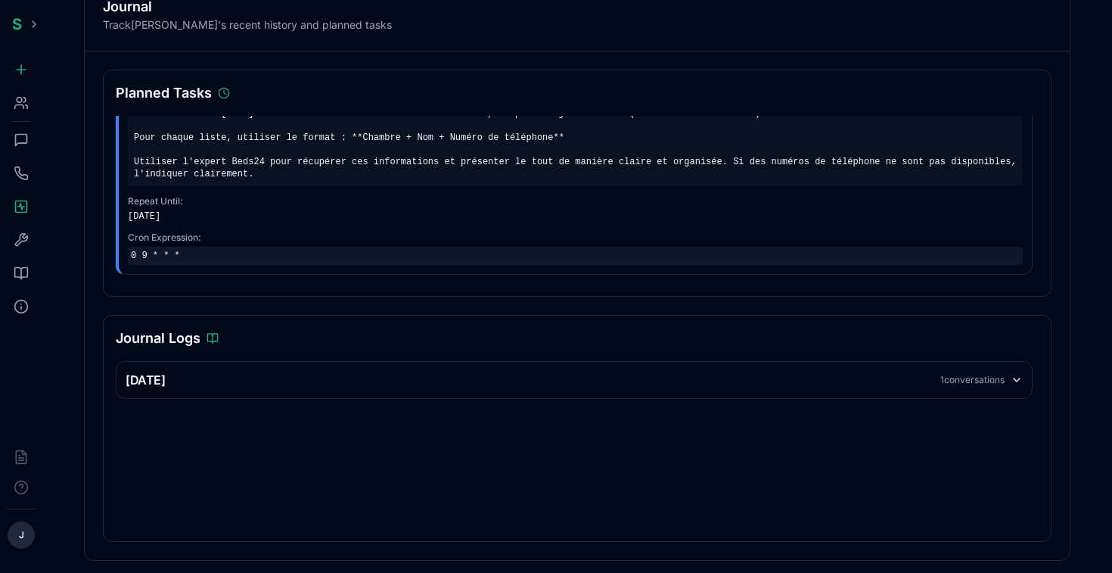
click at [762, 372] on div "[DATE] 1 conversations" at bounding box center [574, 380] width 897 height 18
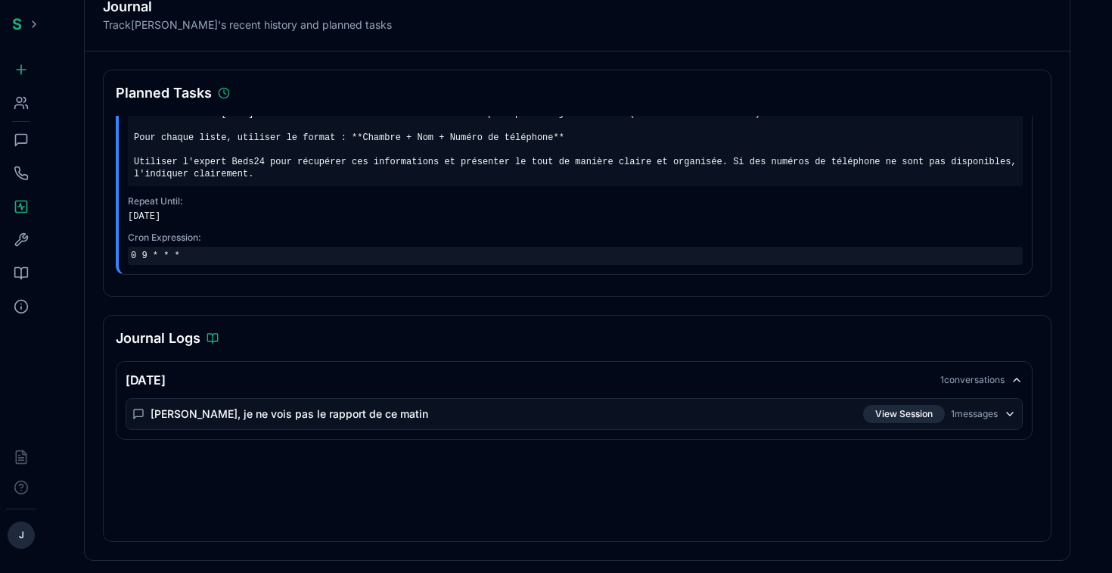
click at [883, 411] on button "View Session" at bounding box center [904, 414] width 82 height 18
